Goal: Information Seeking & Learning: Learn about a topic

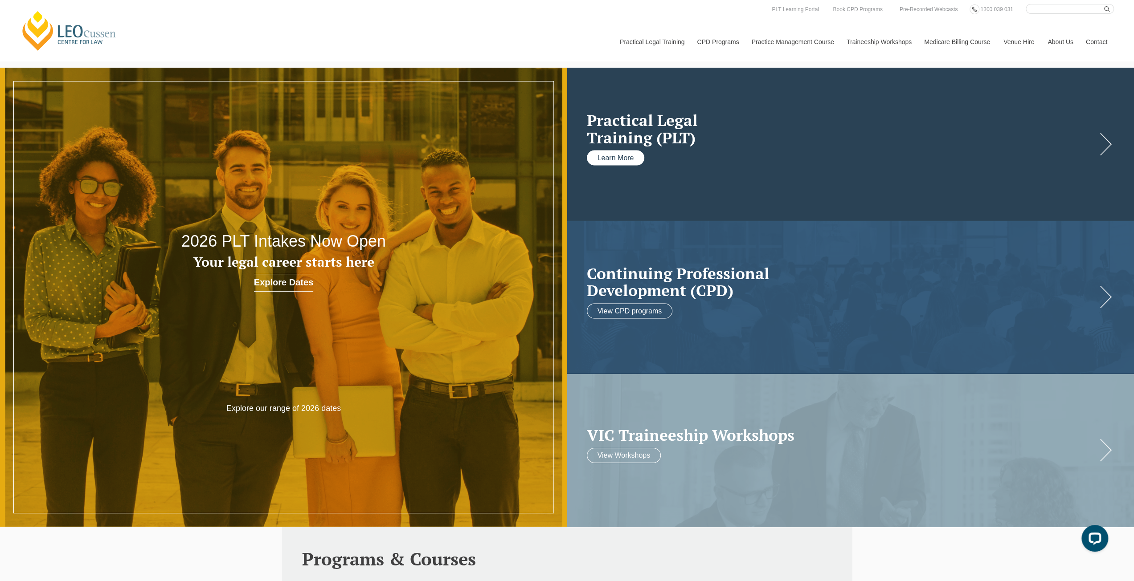
click at [606, 160] on link "Learn More" at bounding box center [616, 158] width 58 height 15
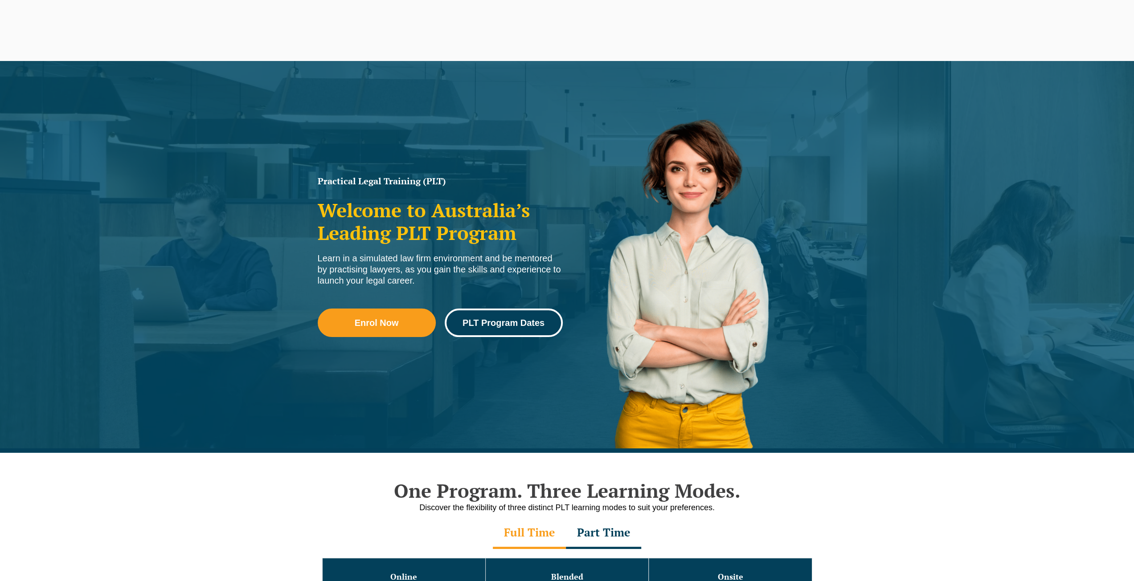
click at [531, 326] on span "PLT Program Dates" at bounding box center [503, 322] width 82 height 9
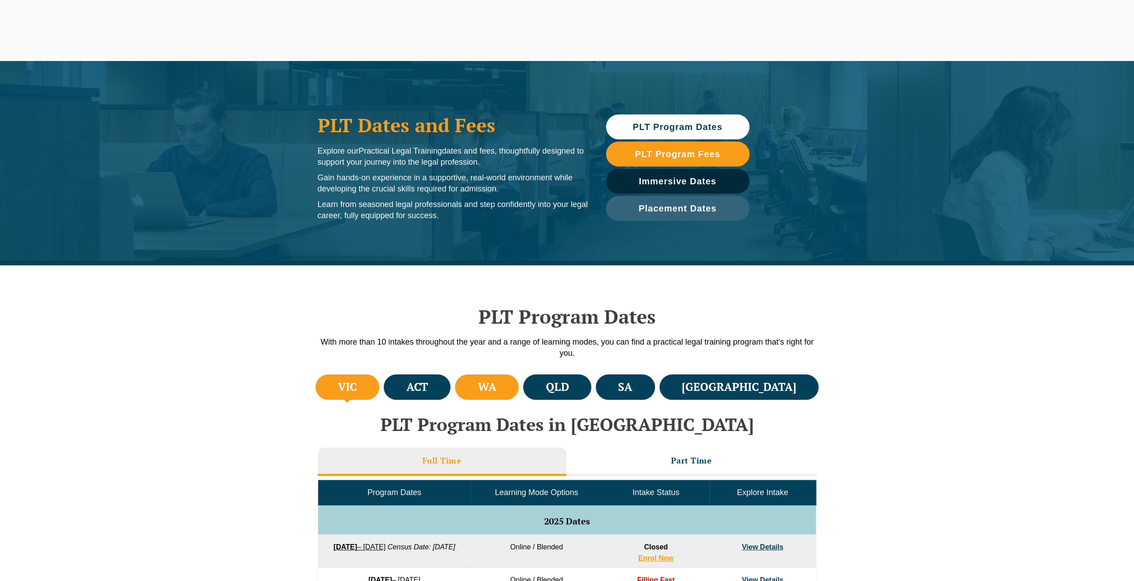
click at [506, 392] on li "WA" at bounding box center [487, 387] width 64 height 25
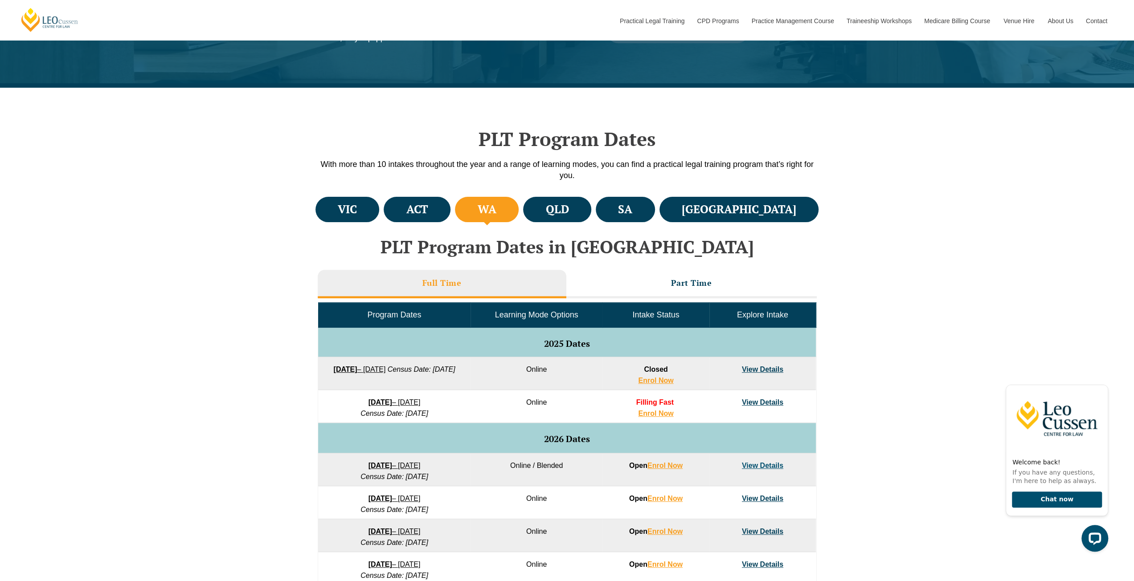
scroll to position [178, 0]
click at [765, 403] on link "View Details" at bounding box center [762, 402] width 41 height 8
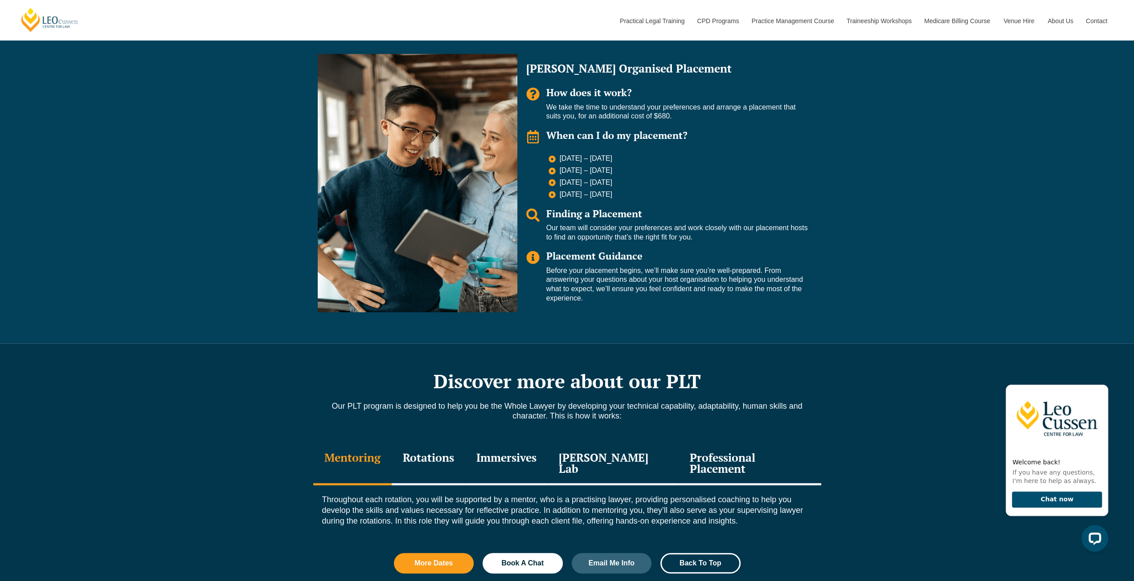
scroll to position [668, 0]
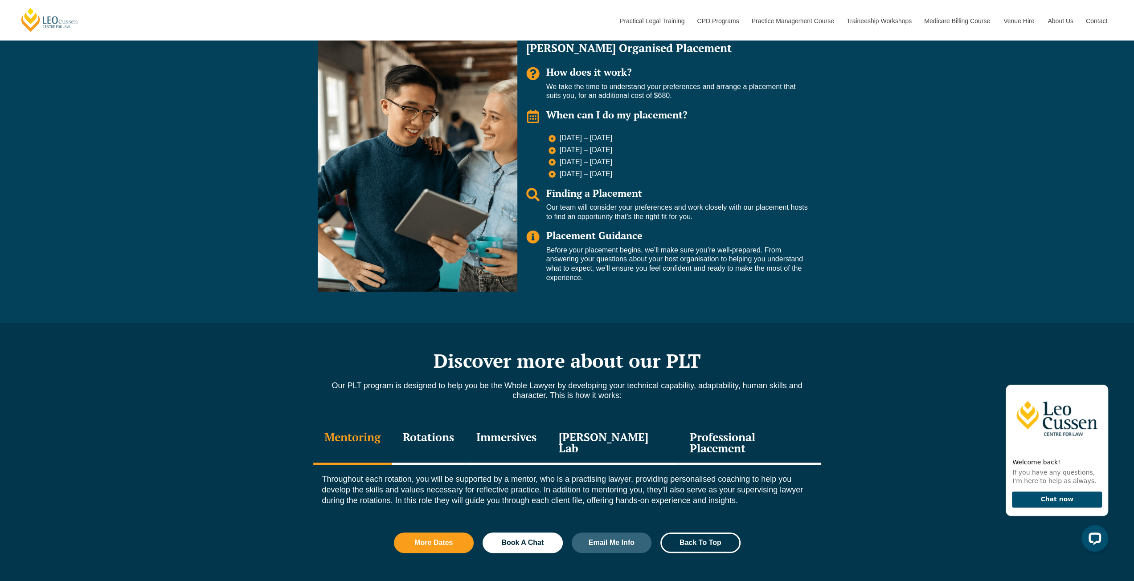
click at [433, 437] on div "Rotations" at bounding box center [428, 444] width 73 height 42
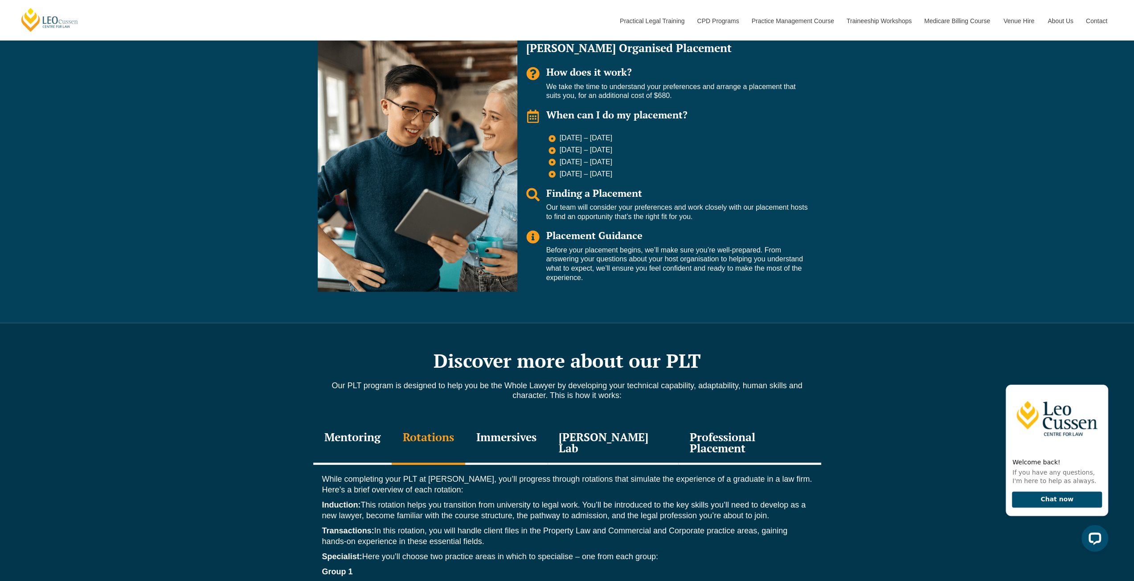
click at [371, 441] on div "Mentoring" at bounding box center [352, 444] width 78 height 42
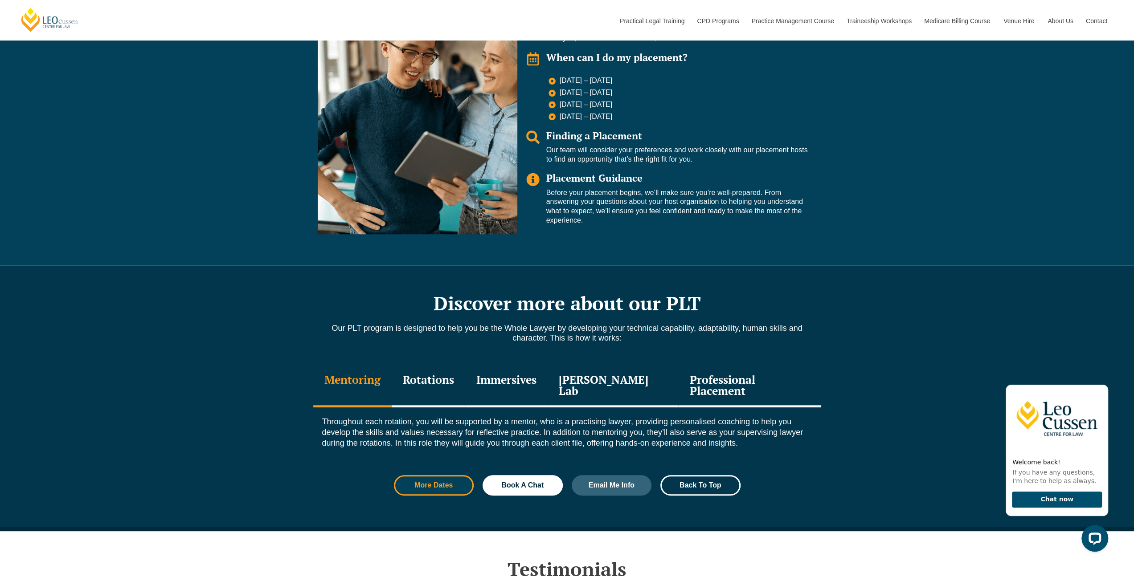
scroll to position [757, 0]
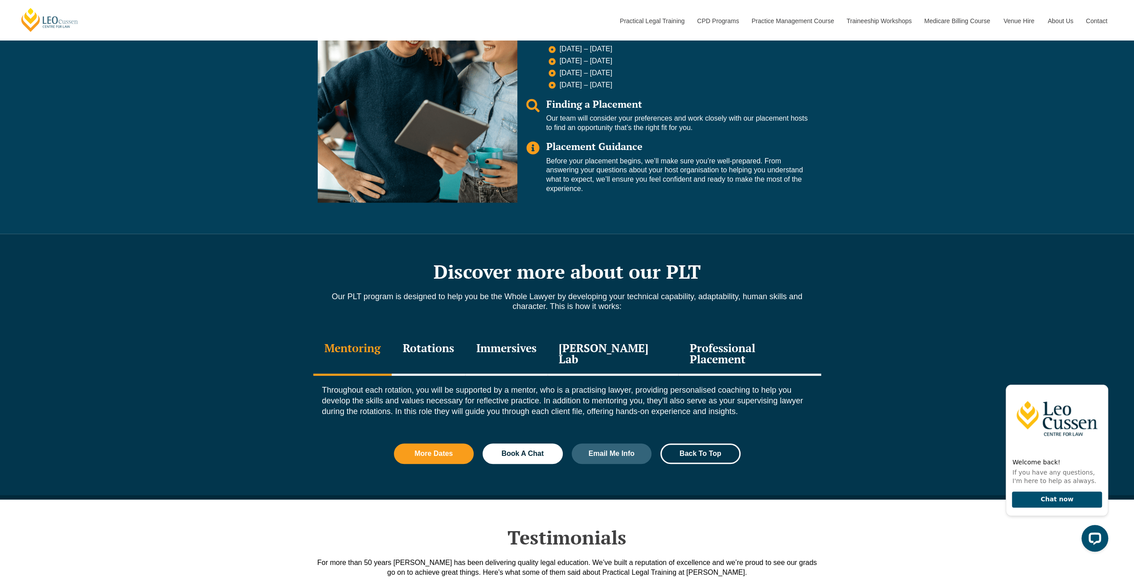
click at [440, 348] on div "Rotations" at bounding box center [428, 355] width 73 height 42
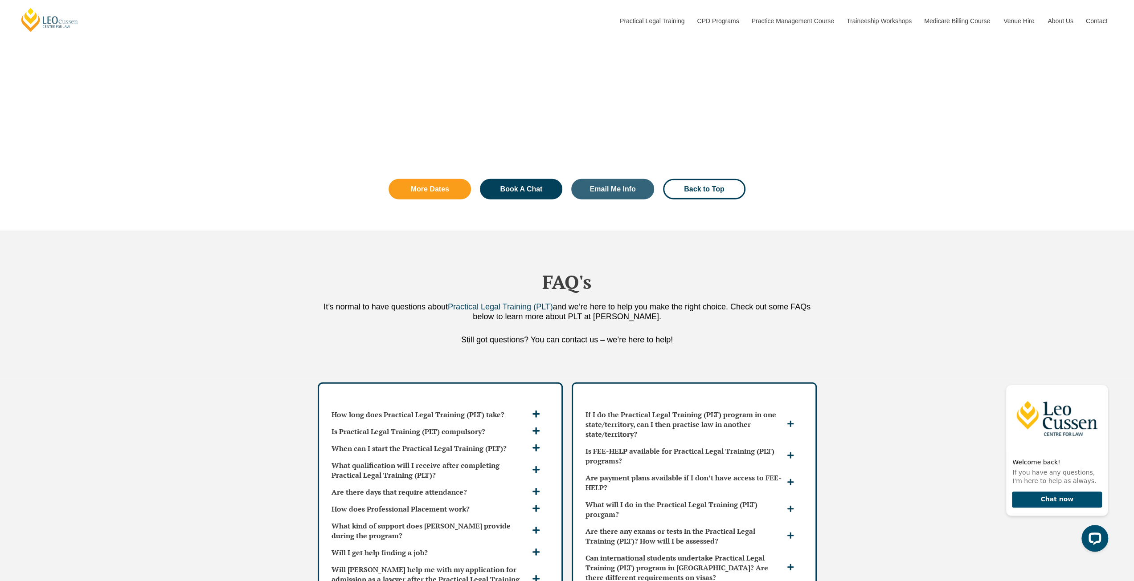
scroll to position [2361, 0]
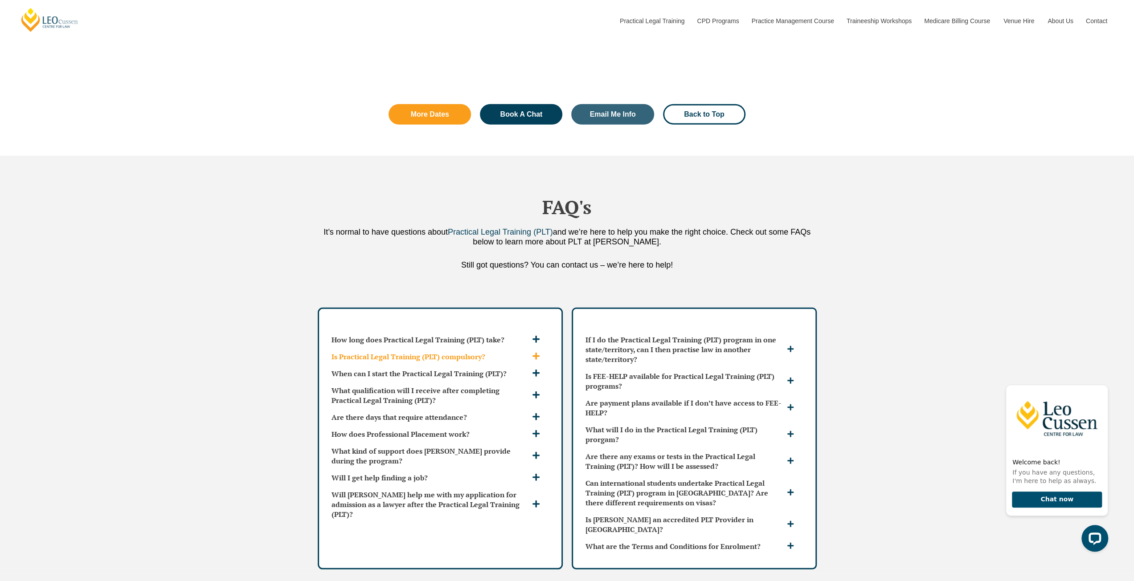
click at [534, 352] on span at bounding box center [537, 356] width 15 height 9
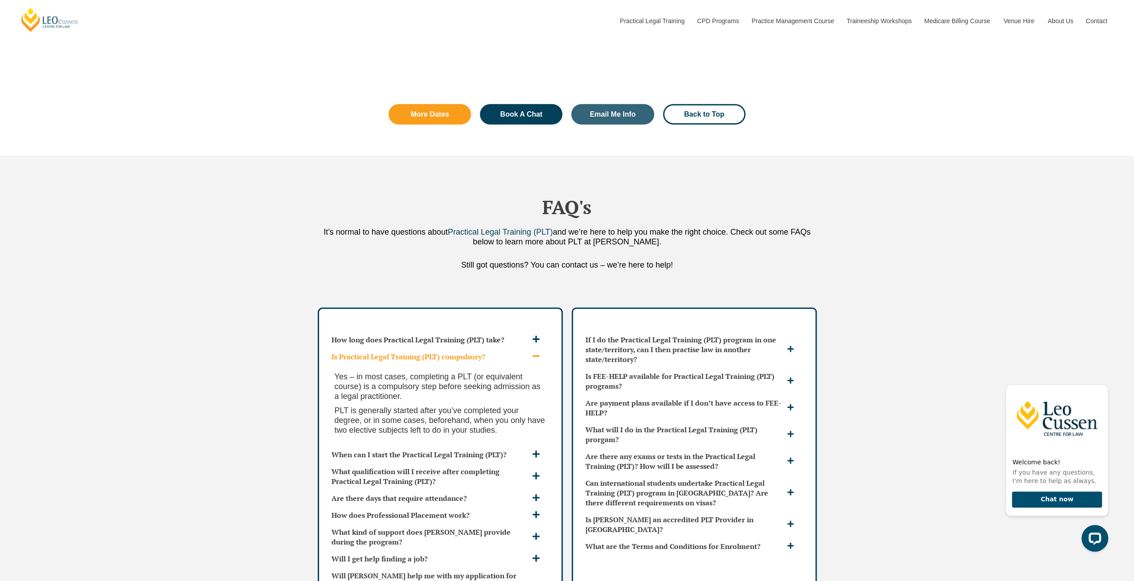
click at [534, 352] on span at bounding box center [537, 356] width 15 height 9
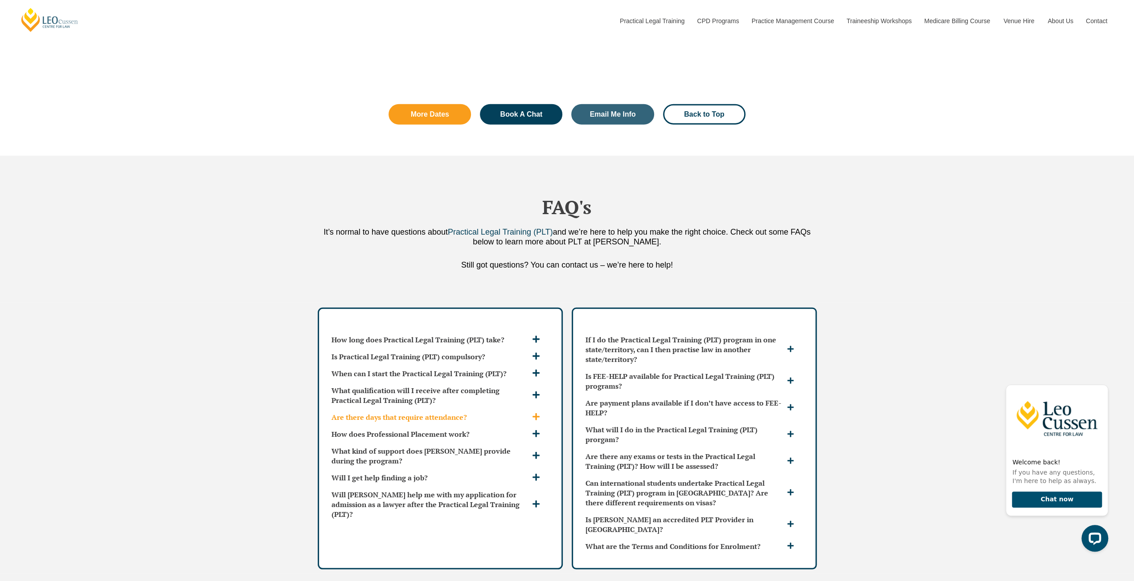
click at [531, 413] on span at bounding box center [537, 417] width 15 height 9
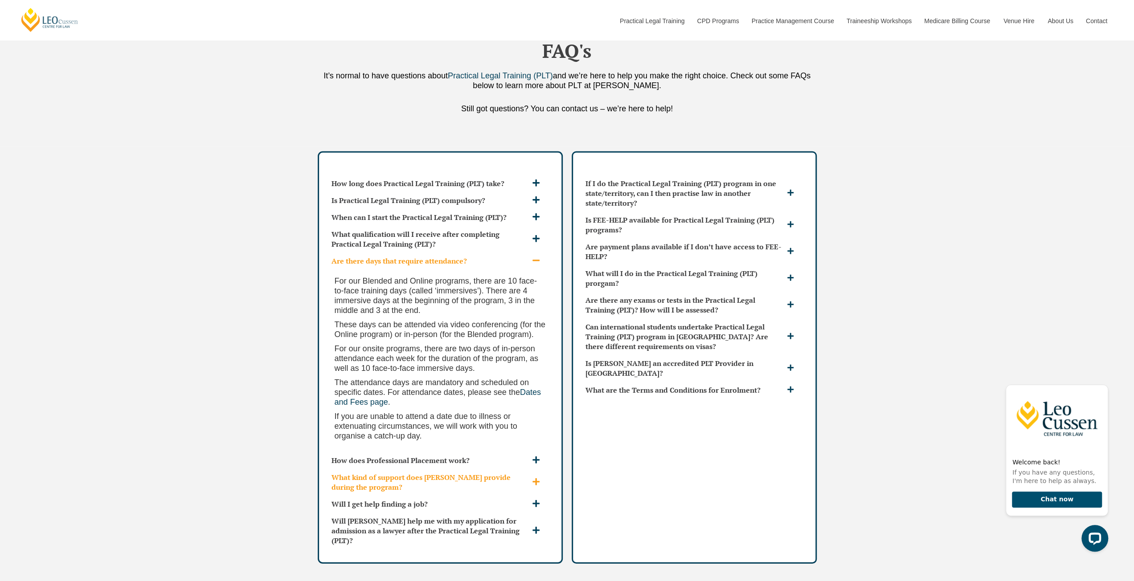
scroll to position [2539, 0]
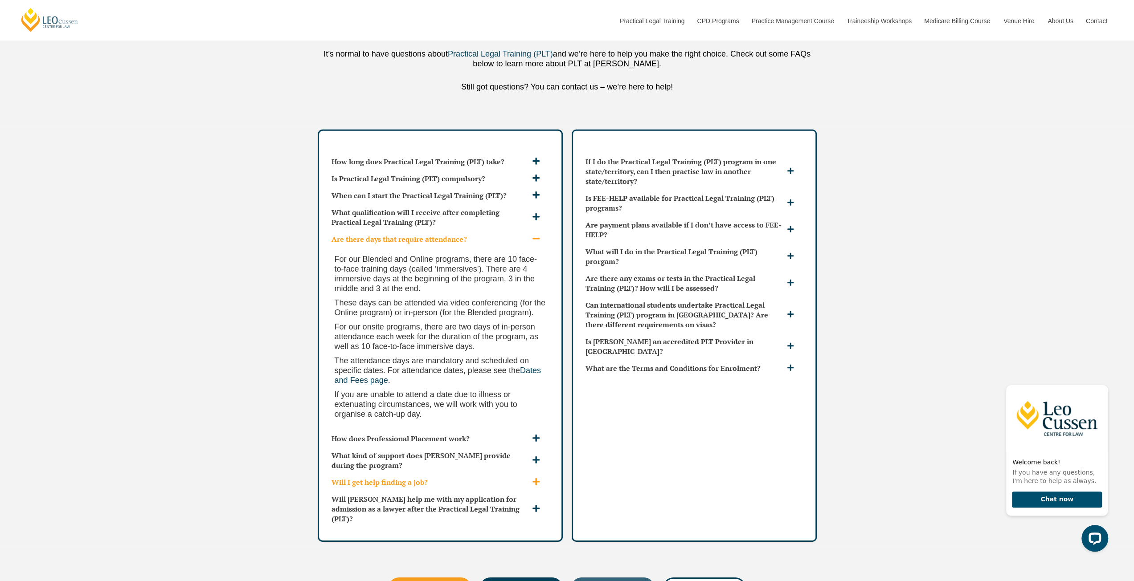
click at [440, 477] on h3 "Will I get help finding a job?" at bounding box center [430, 482] width 198 height 10
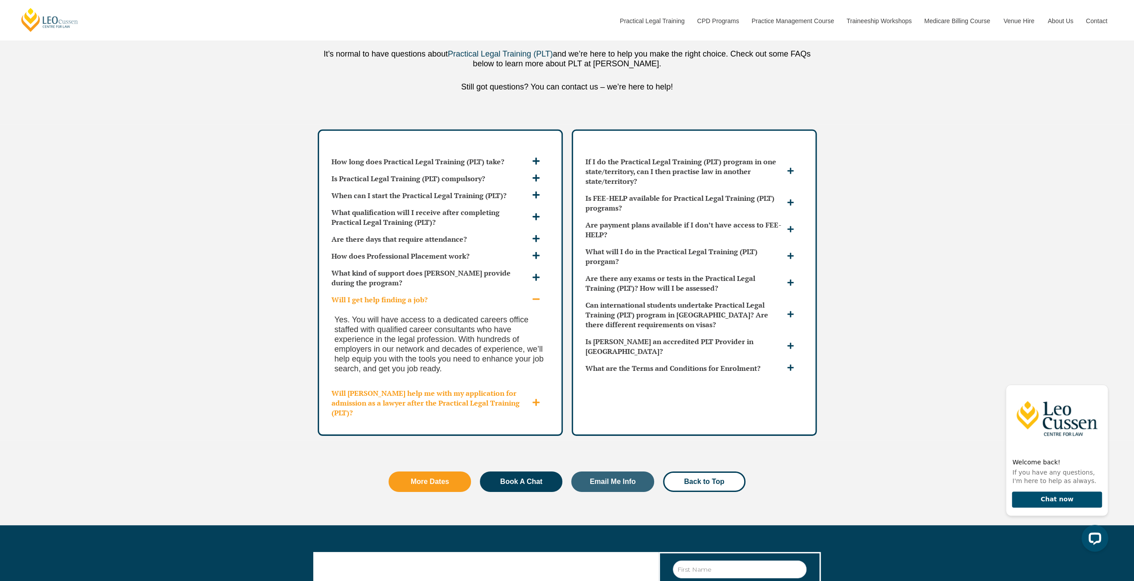
click at [530, 399] on span at bounding box center [537, 403] width 15 height 9
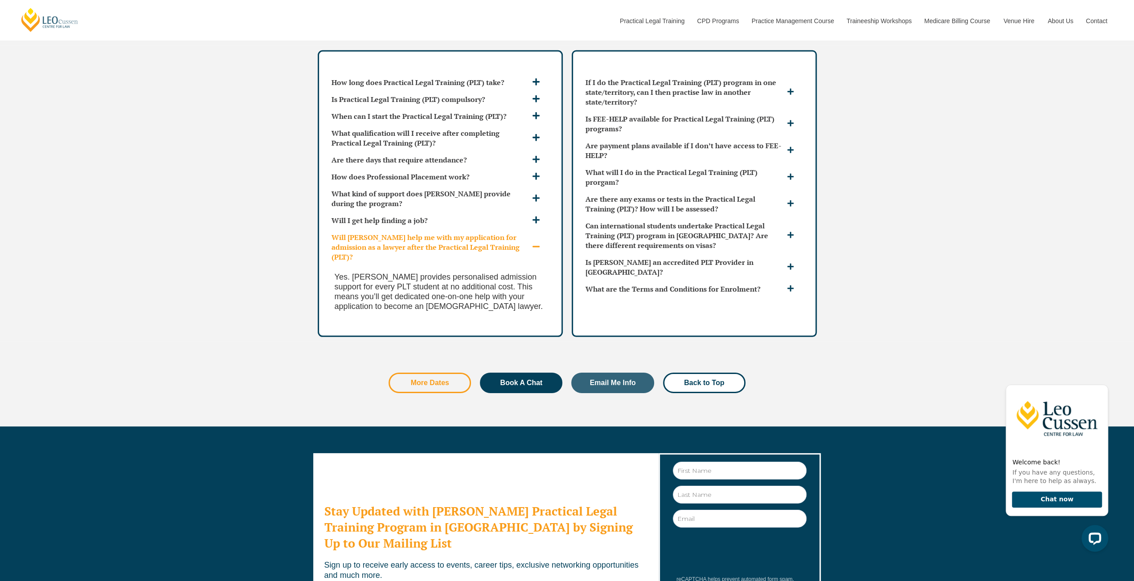
scroll to position [2841, 0]
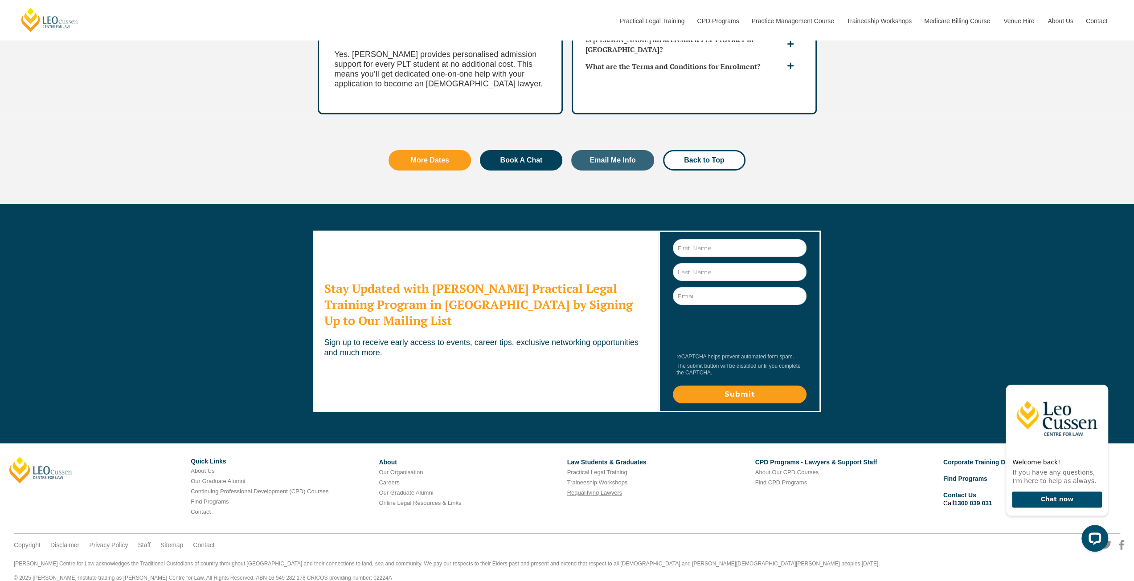
click at [577, 489] on link "Requalifying Lawyers" at bounding box center [594, 492] width 55 height 7
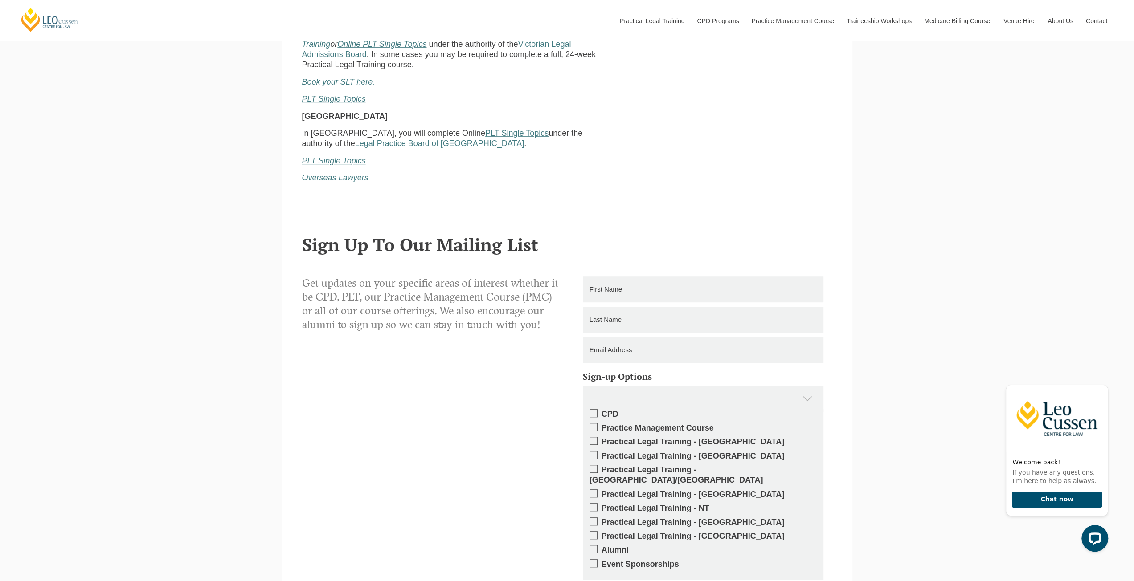
scroll to position [534, 0]
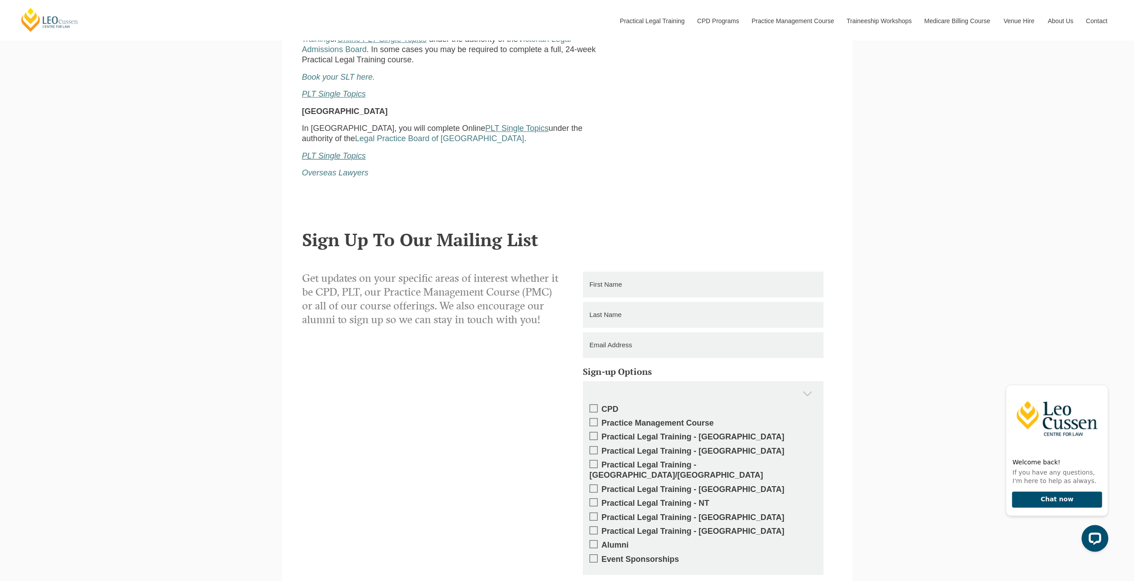
click at [333, 155] on u "PLT Single Topics" at bounding box center [334, 155] width 64 height 9
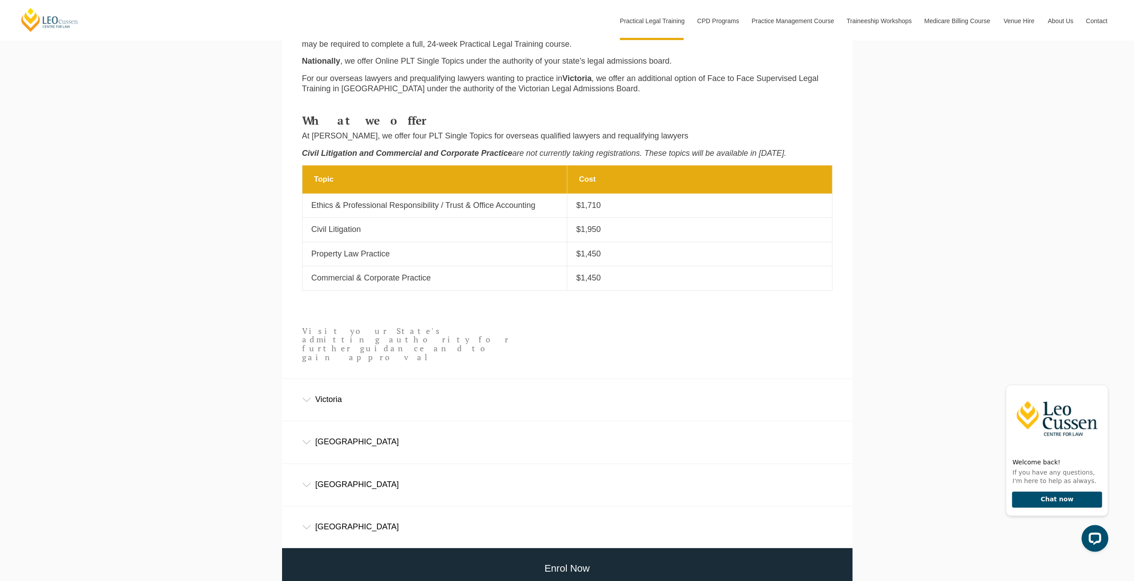
scroll to position [534, 0]
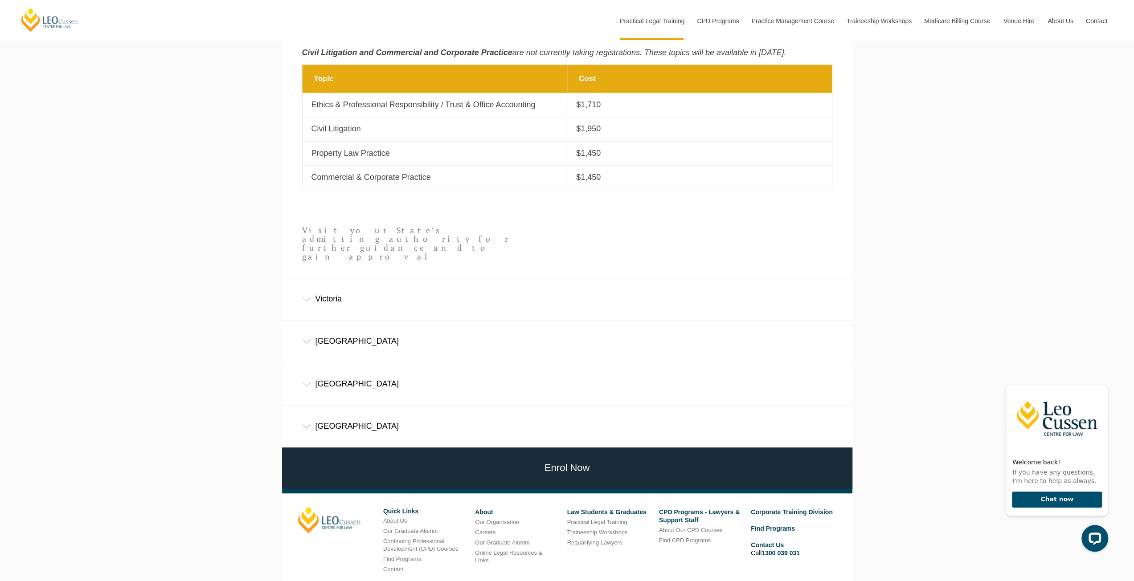
click at [341, 367] on div "[GEOGRAPHIC_DATA]" at bounding box center [567, 383] width 570 height 41
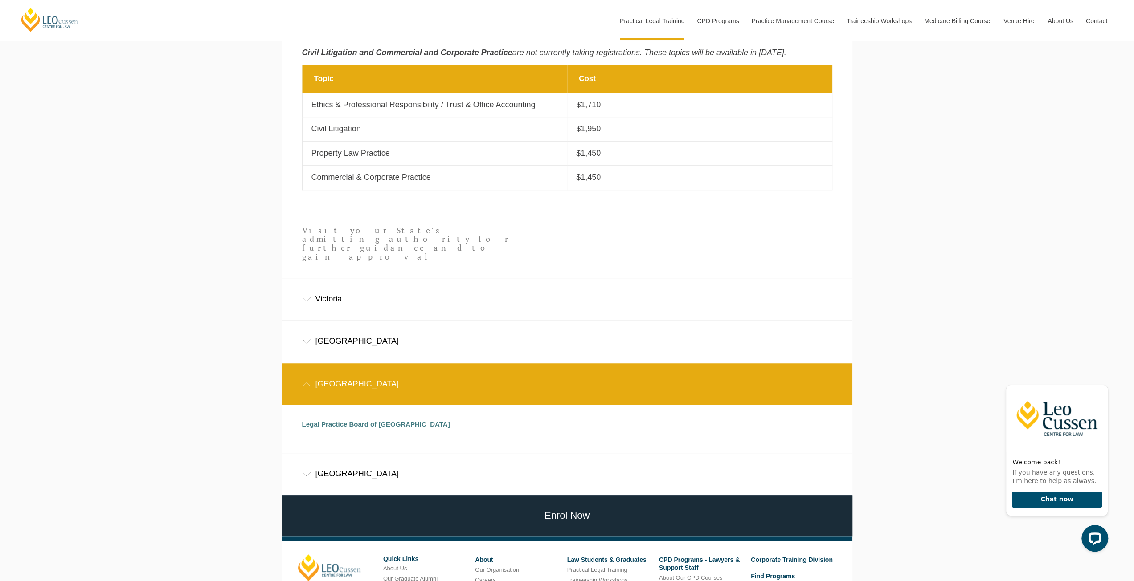
click at [329, 463] on div "[GEOGRAPHIC_DATA]" at bounding box center [567, 473] width 570 height 41
